Goal: Information Seeking & Learning: Find specific fact

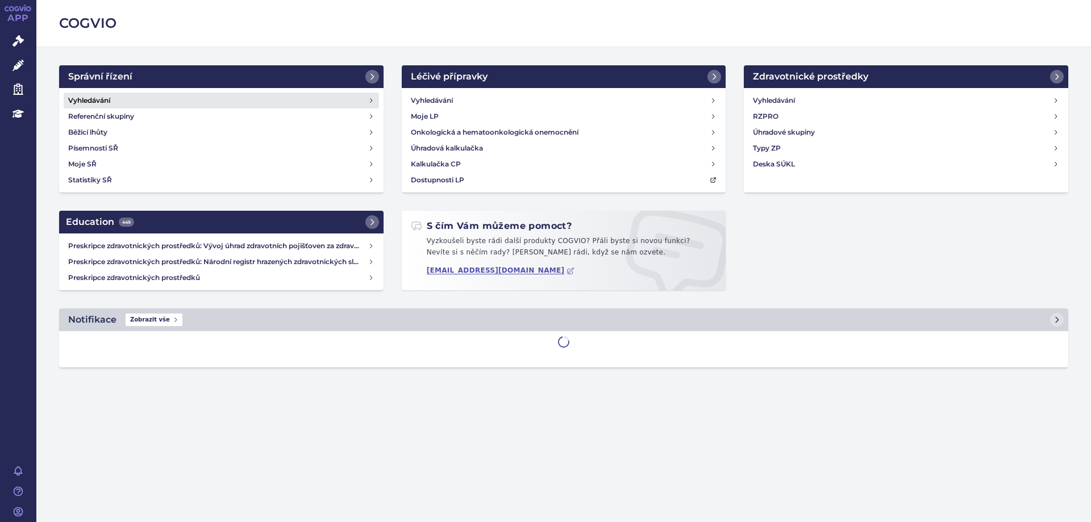
click at [97, 102] on h4 "Vyhledávání" at bounding box center [89, 100] width 42 height 11
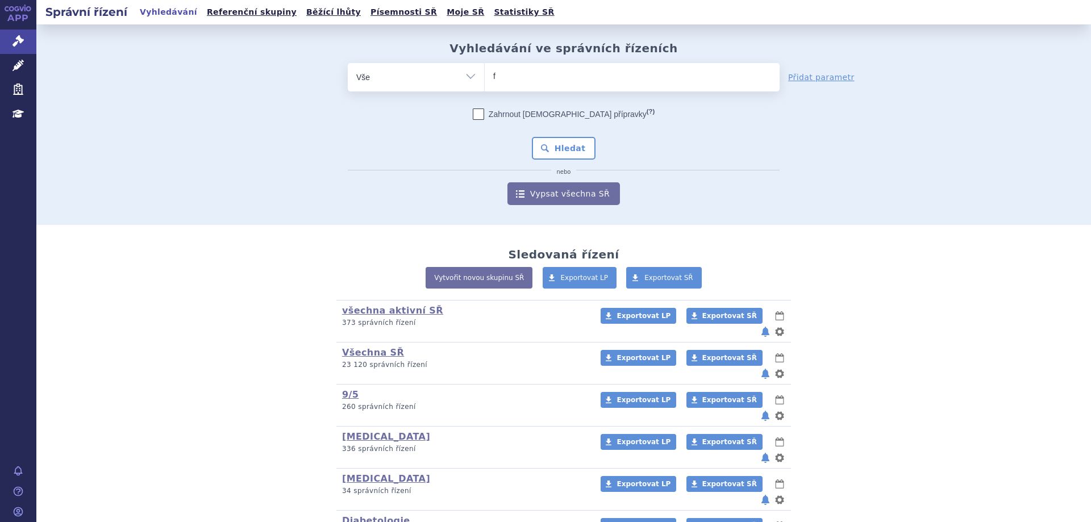
type input "fi"
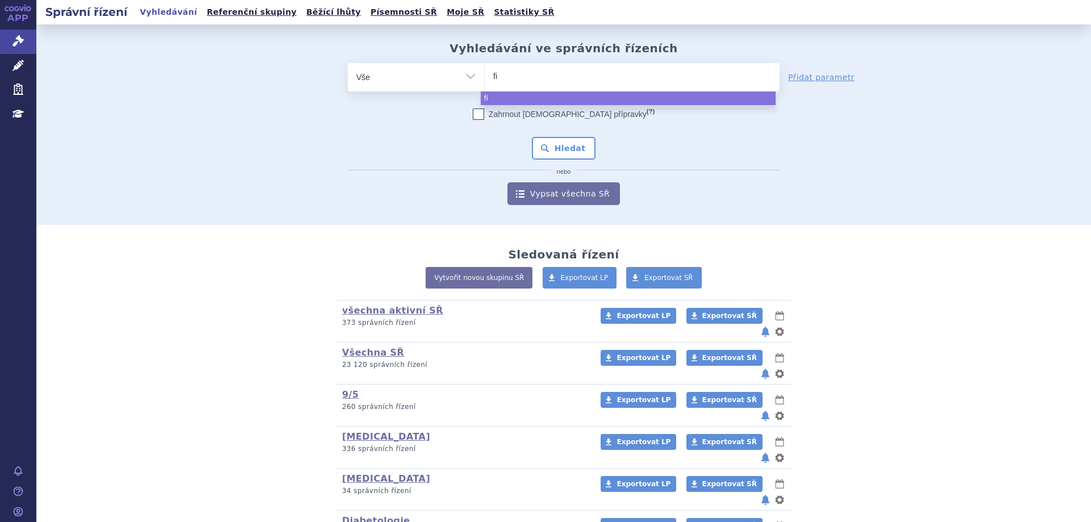
type input "fil"
type input "filsu"
type input "filsuv"
type input "filsuvez"
select select "filsuvez"
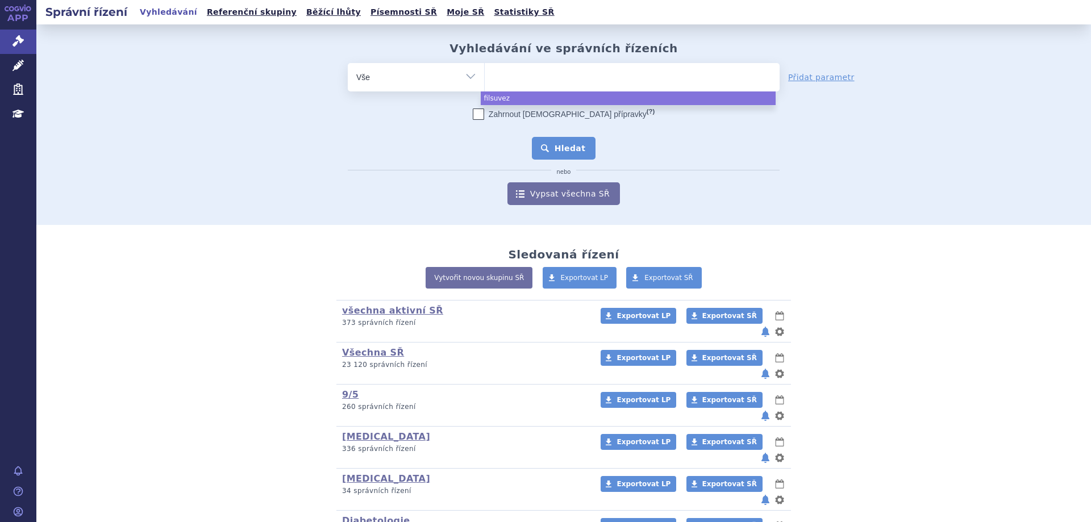
click at [549, 142] on button "Hledat" at bounding box center [564, 148] width 64 height 23
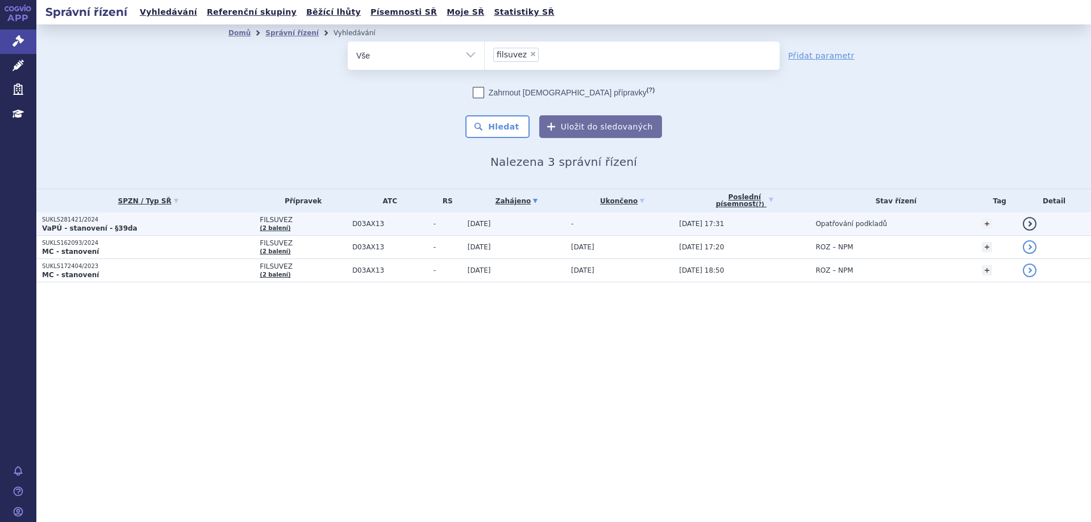
click at [63, 220] on p "SUKLS281421/2024" at bounding box center [148, 220] width 212 height 8
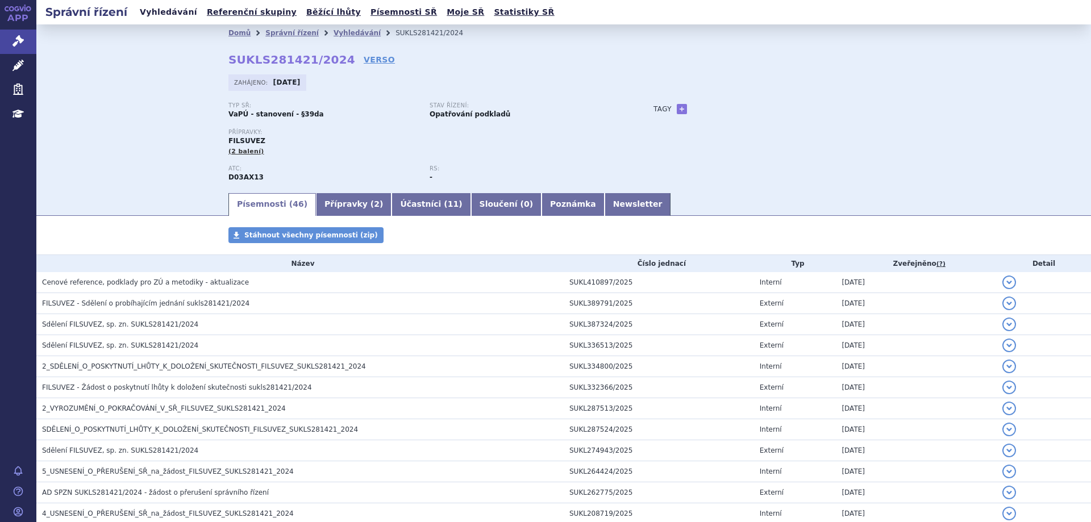
click at [151, 7] on link "Vyhledávání" at bounding box center [168, 12] width 64 height 15
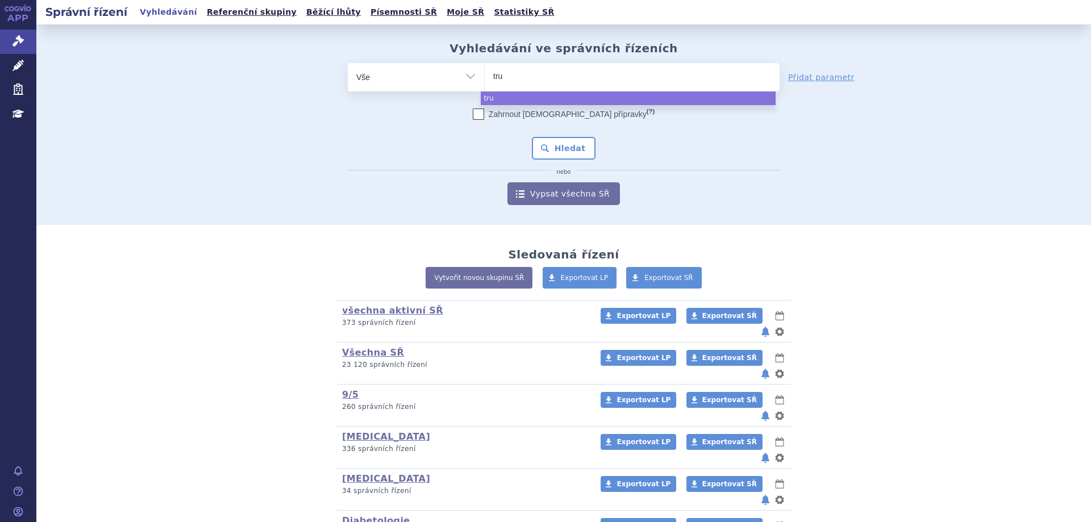
select select
type input "truqa"
type input "truqap"
click at [567, 139] on div "Zahrnout [DEMOGRAPHIC_DATA] přípravky (?) Hledat nebo Vypsat všechna SŘ" at bounding box center [564, 157] width 432 height 97
click at [564, 146] on button "Hledat" at bounding box center [564, 148] width 64 height 23
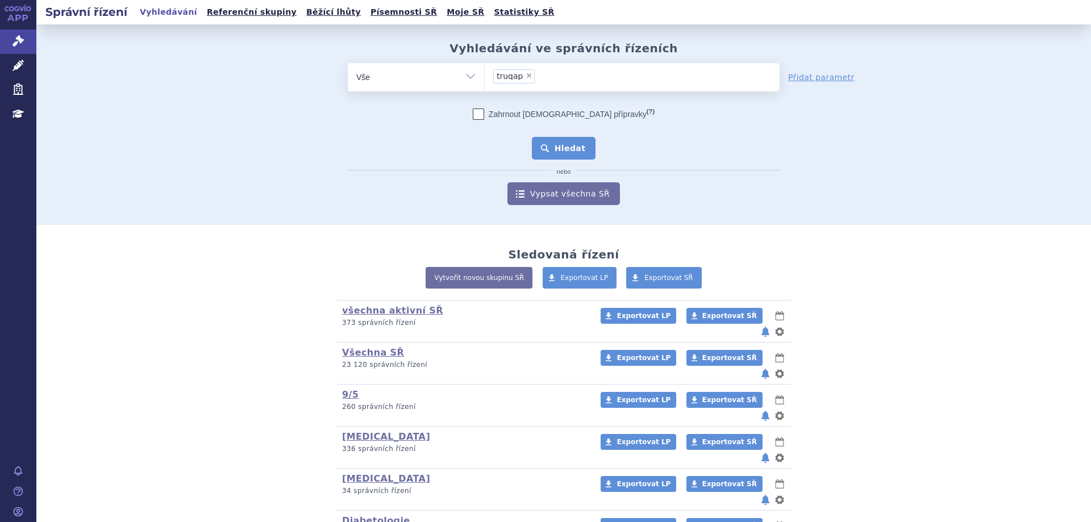
click at [555, 160] on button "Hledat" at bounding box center [564, 148] width 64 height 23
select select "truqap"
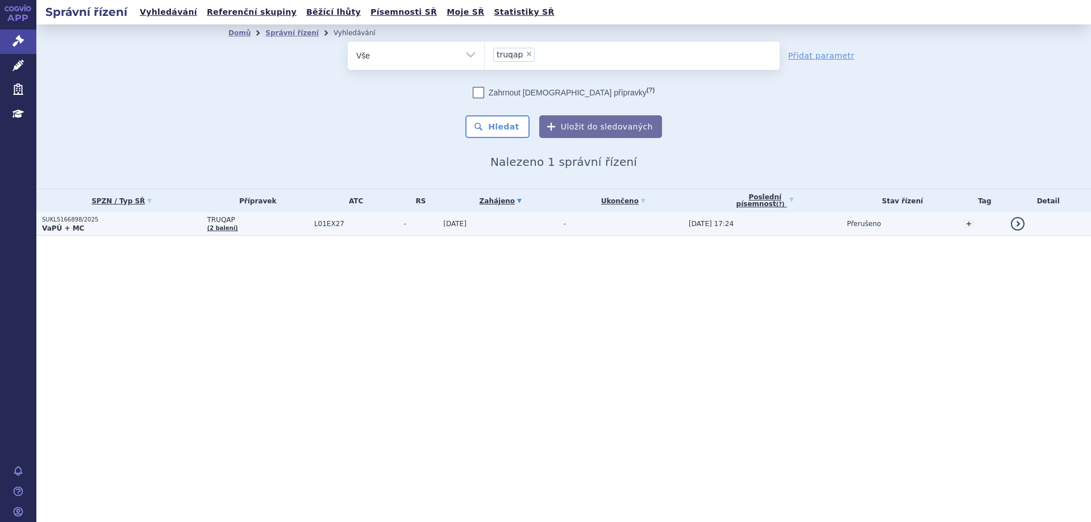
click at [55, 223] on p "SUKLS166898/2025" at bounding box center [121, 220] width 159 height 8
click at [59, 219] on p "SUKLS166898/2025" at bounding box center [121, 220] width 159 height 8
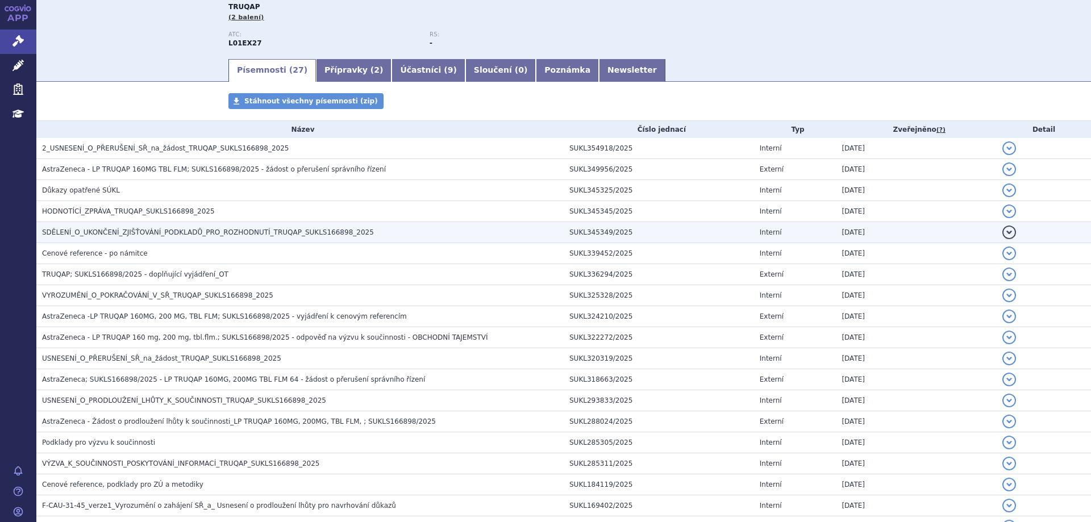
scroll to position [114, 0]
